Goal: Find specific page/section

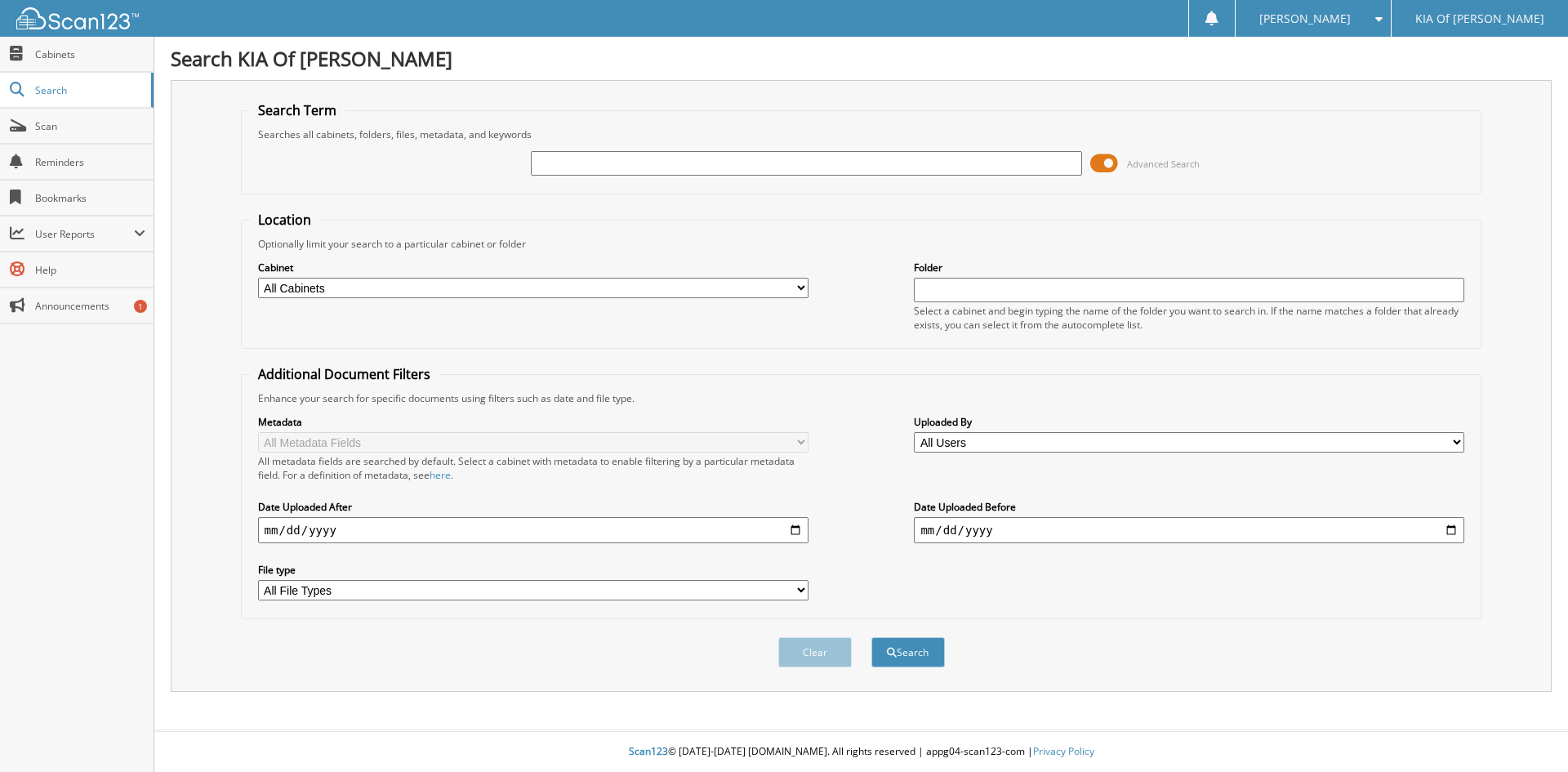
click at [558, 161] on input "text" at bounding box center [806, 162] width 550 height 24
type input "235964"
click at [798, 285] on select "All Cabinets PARTS INVOICES REPAIR ORDERS Needs Filing" at bounding box center [533, 288] width 550 height 21
select select "17723"
click at [258, 278] on select "All Cabinets PARTS INVOICES REPAIR ORDERS Needs Filing" at bounding box center [533, 288] width 550 height 21
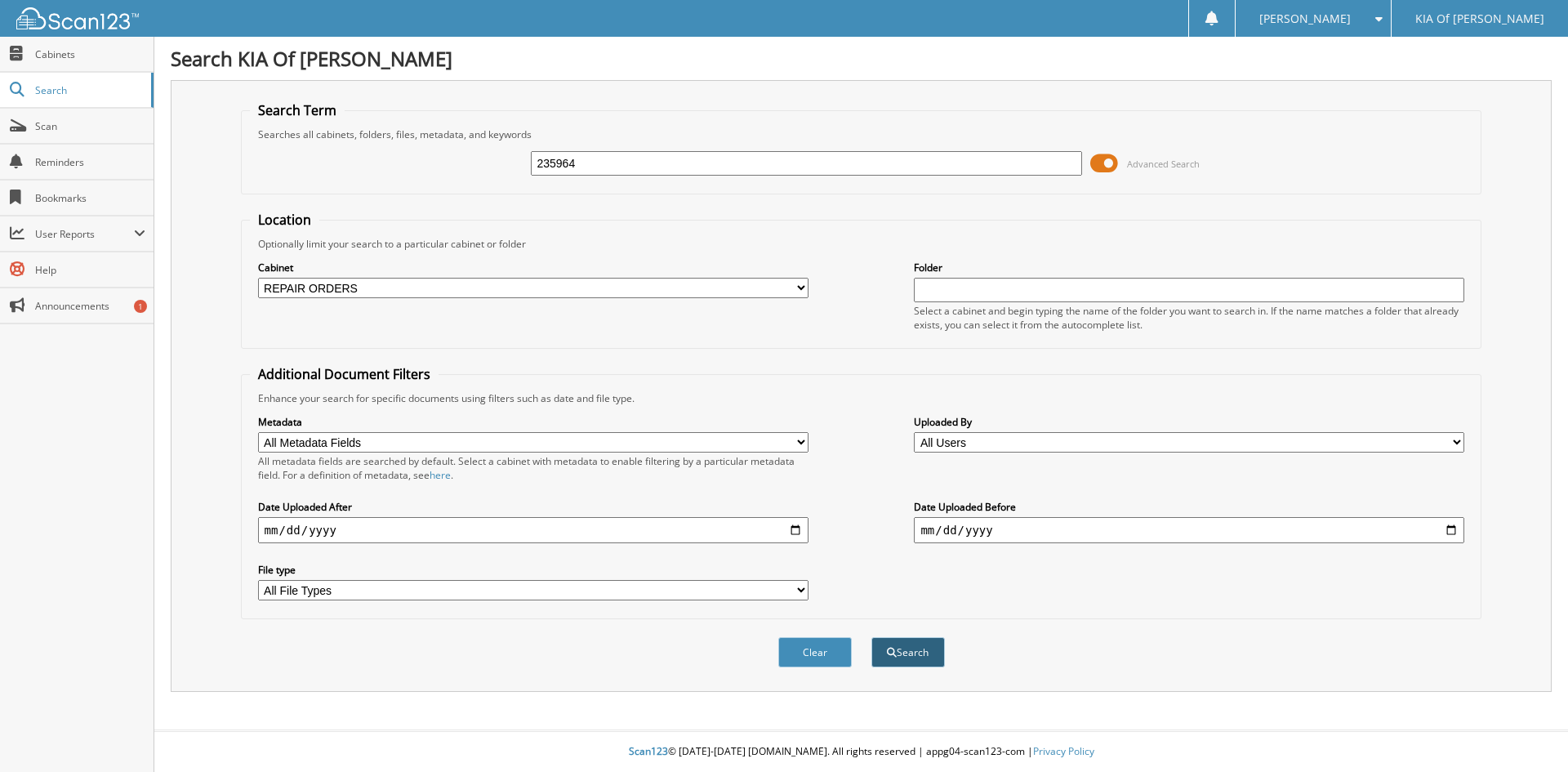
click at [919, 655] on button "Search" at bounding box center [908, 652] width 74 height 30
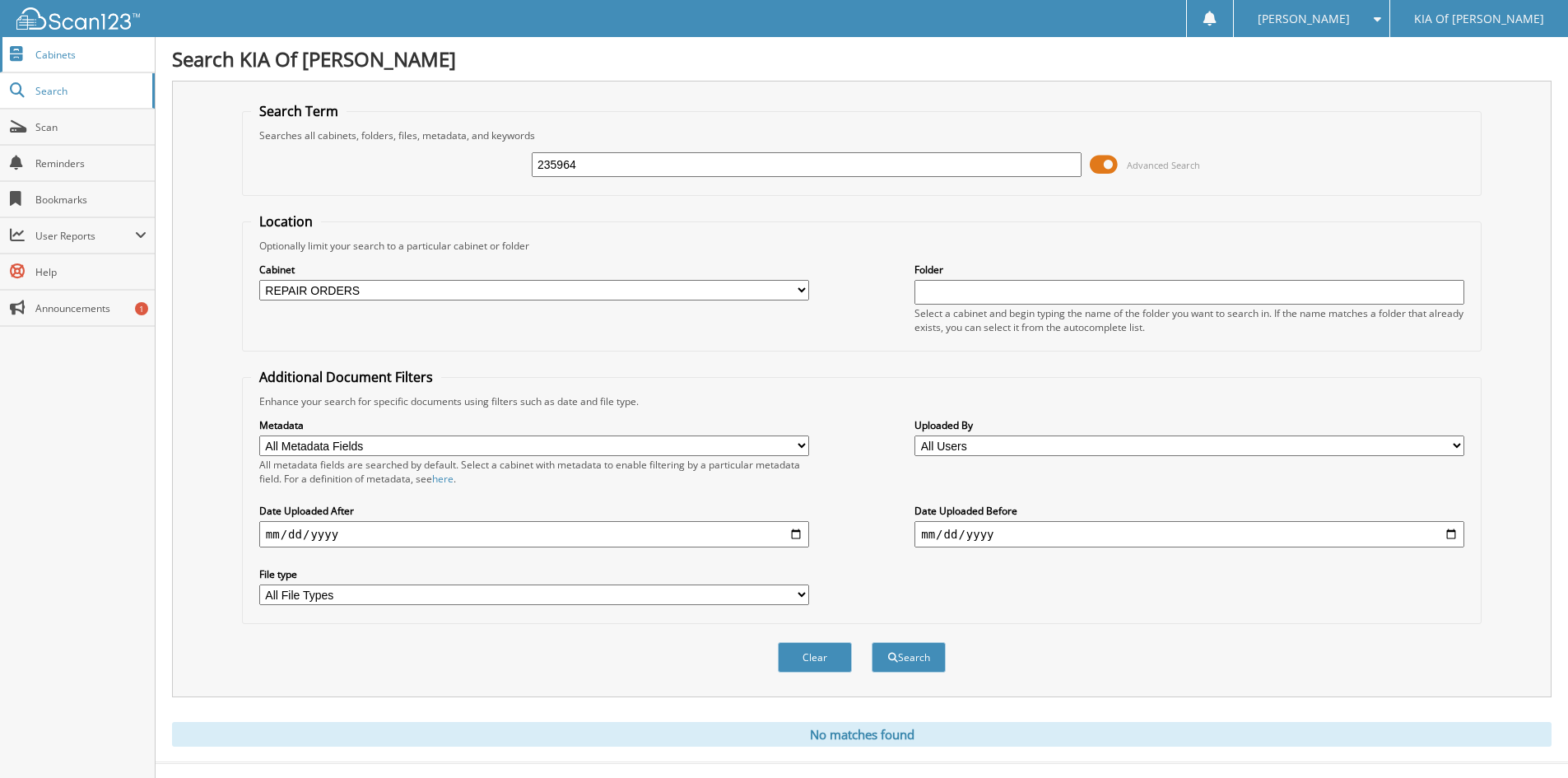
click at [60, 44] on link "Cabinets" at bounding box center [77, 54] width 155 height 35
